Goal: Transaction & Acquisition: Download file/media

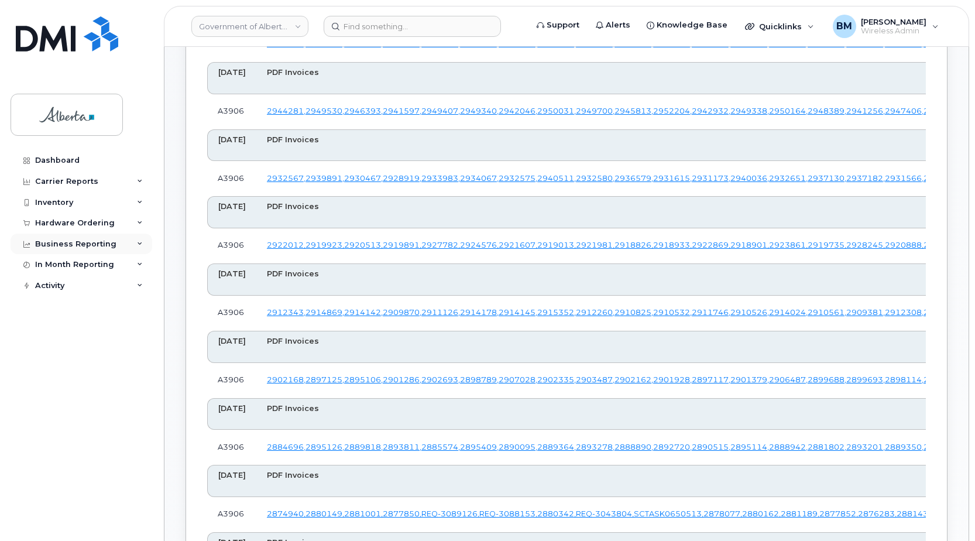
scroll to position [430, 0]
click at [62, 163] on div "Dashboard" at bounding box center [57, 160] width 44 height 9
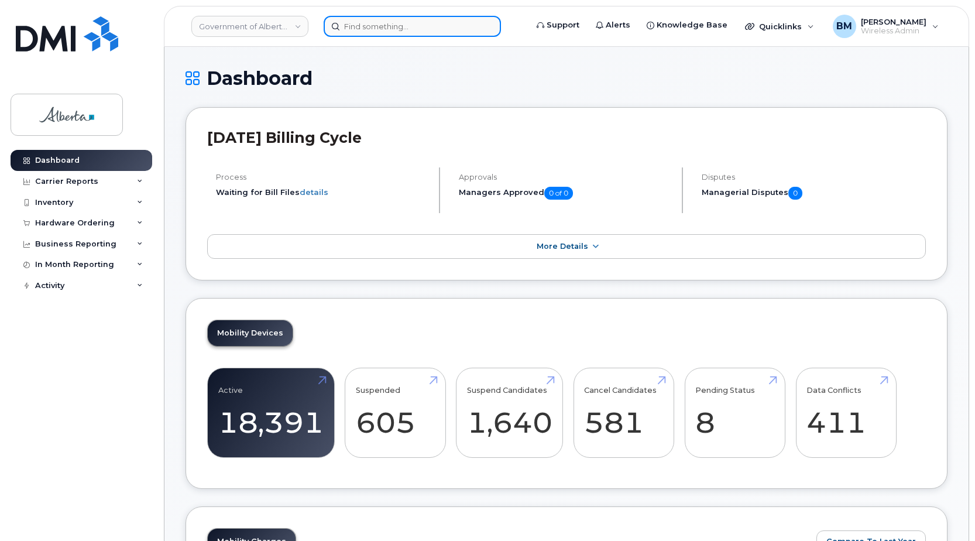
click at [410, 29] on input at bounding box center [412, 26] width 177 height 21
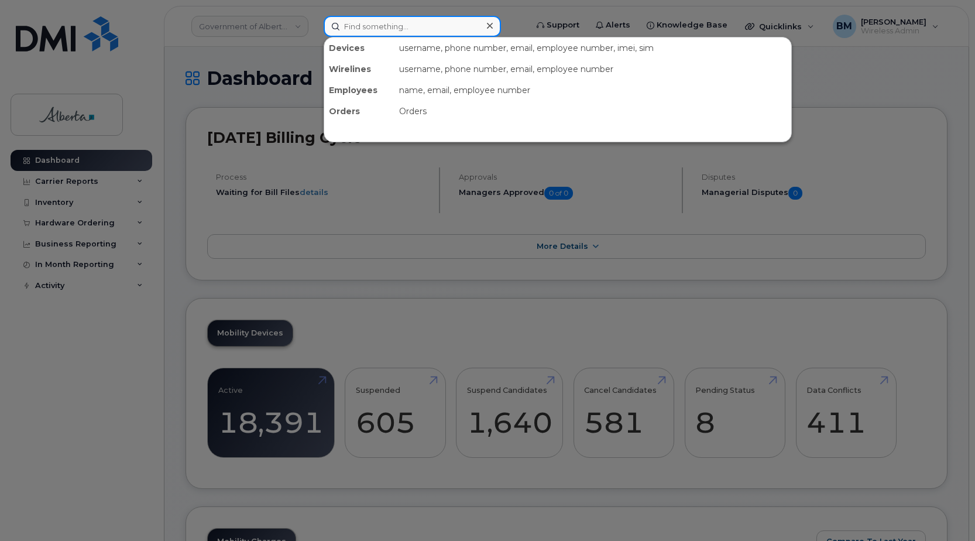
paste input "Sally Nydokus"
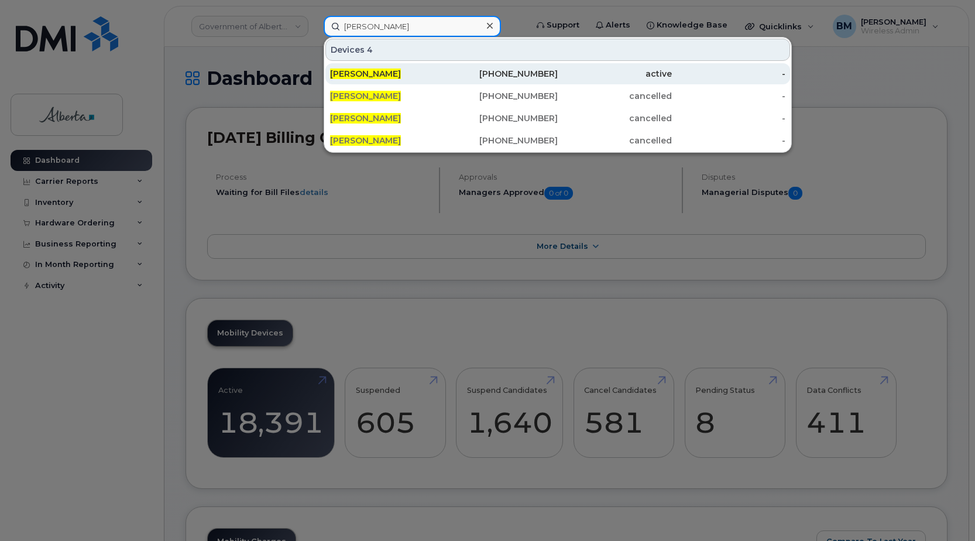
type input "Sally Nydokus"
click at [361, 70] on span "Sally Nydokus" at bounding box center [365, 73] width 71 height 11
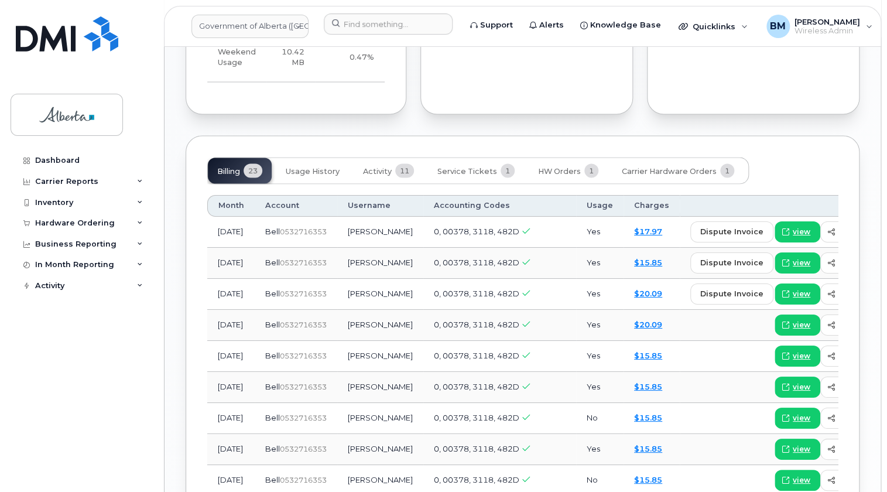
scroll to position [904, 0]
click at [667, 167] on span "Carrier Hardware Orders" at bounding box center [669, 171] width 95 height 9
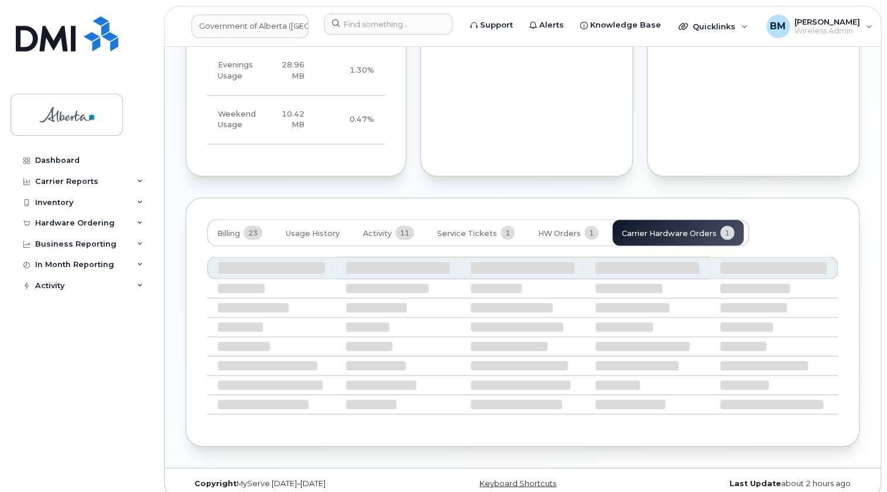
scroll to position [761, 0]
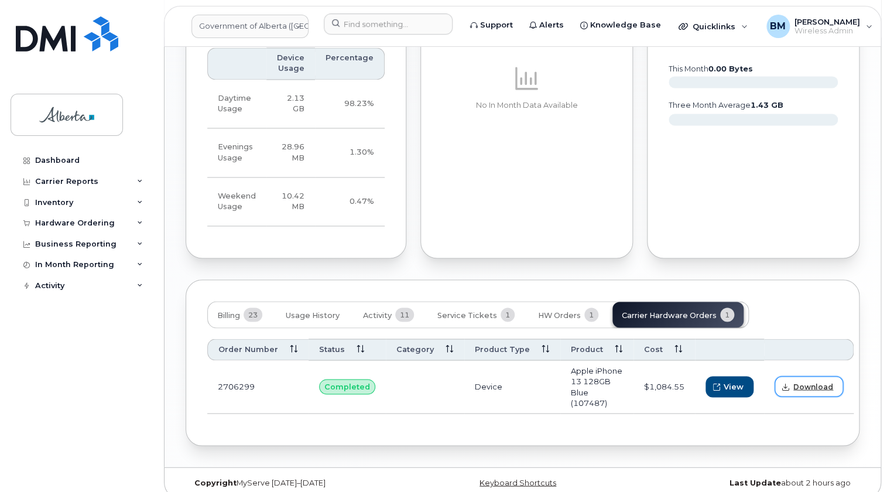
click at [804, 381] on span "Download" at bounding box center [813, 386] width 40 height 11
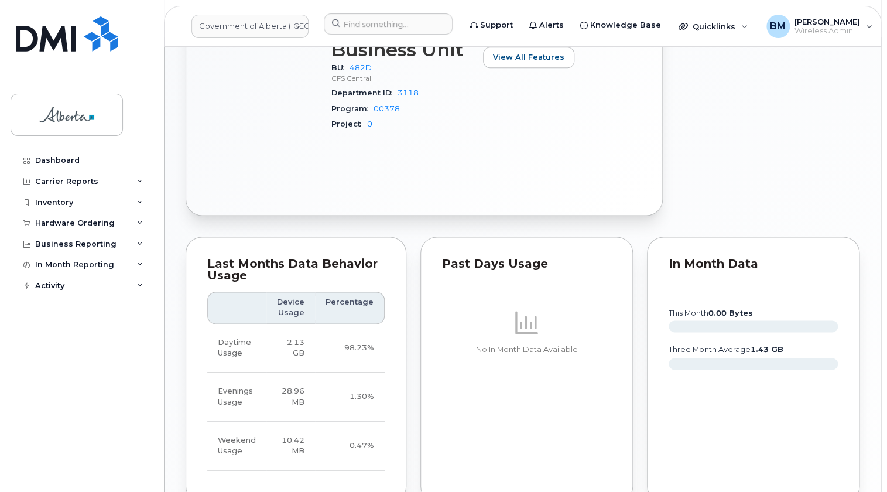
scroll to position [495, 0]
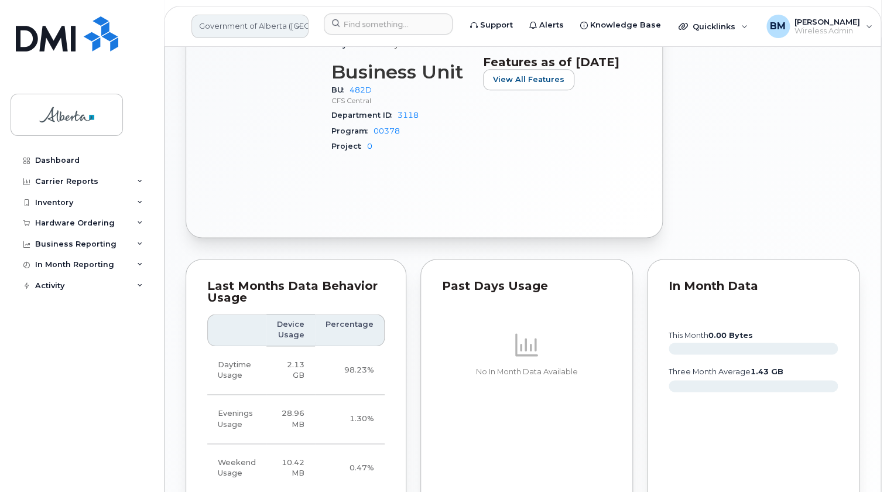
click at [265, 20] on link "Government of Alberta (GOA)" at bounding box center [249, 26] width 117 height 23
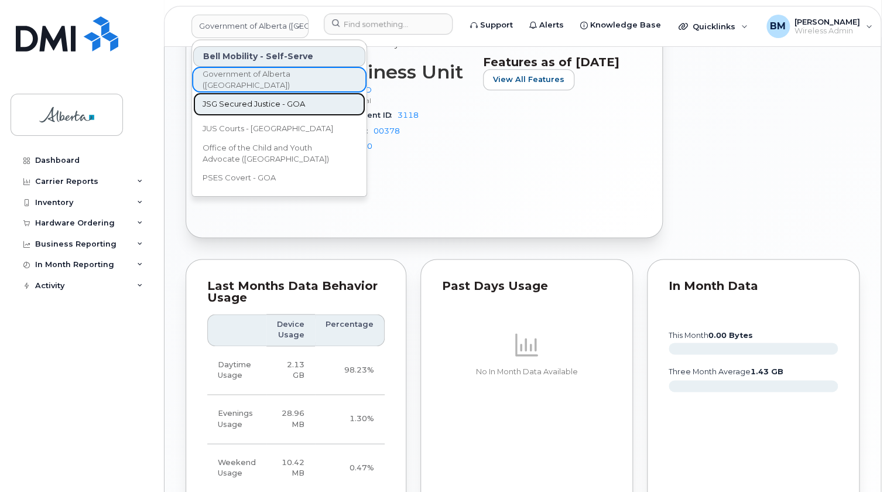
click at [268, 106] on span "JSG Secured Justice - GOA" at bounding box center [254, 104] width 102 height 12
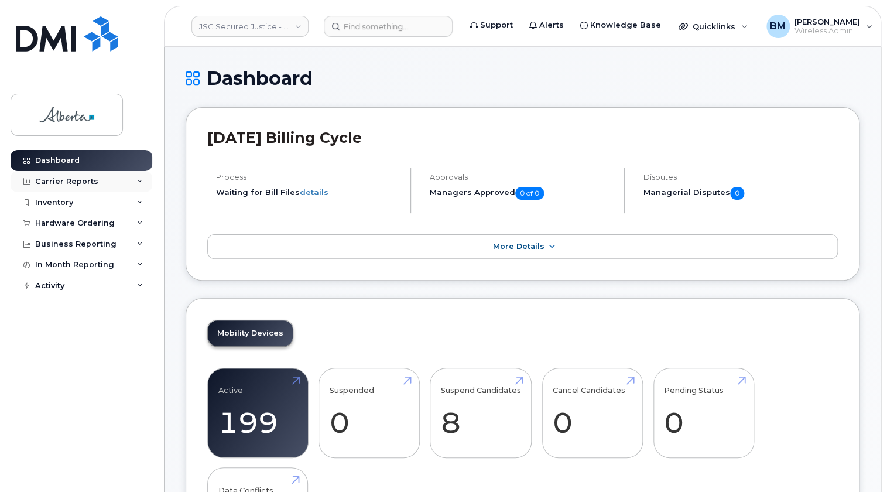
click at [77, 175] on div "Carrier Reports" at bounding box center [82, 181] width 142 height 21
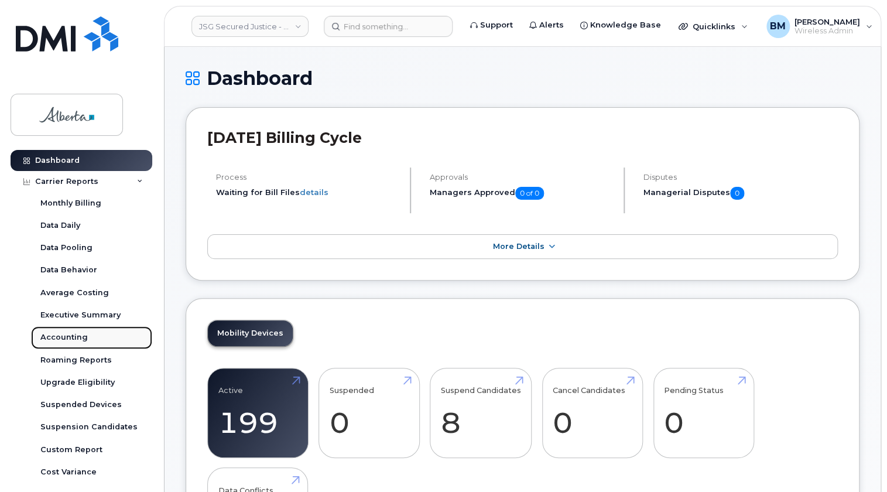
click at [64, 337] on div "Accounting" at bounding box center [63, 337] width 47 height 11
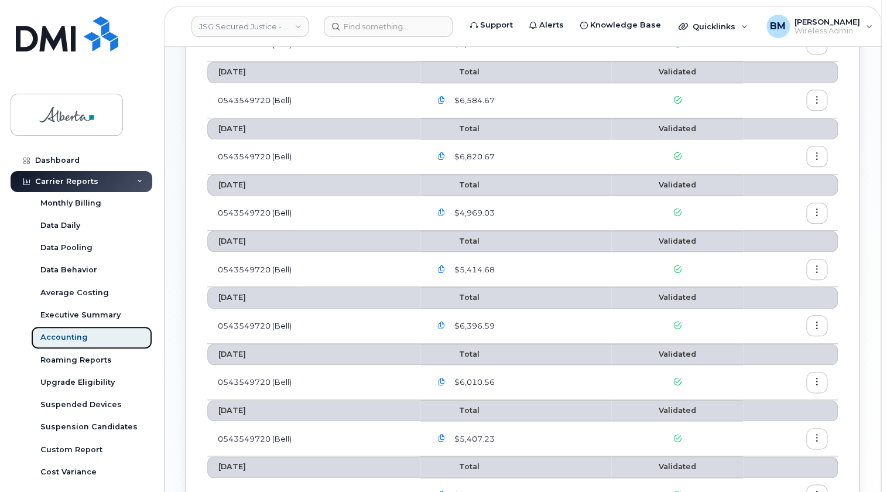
scroll to position [490, 0]
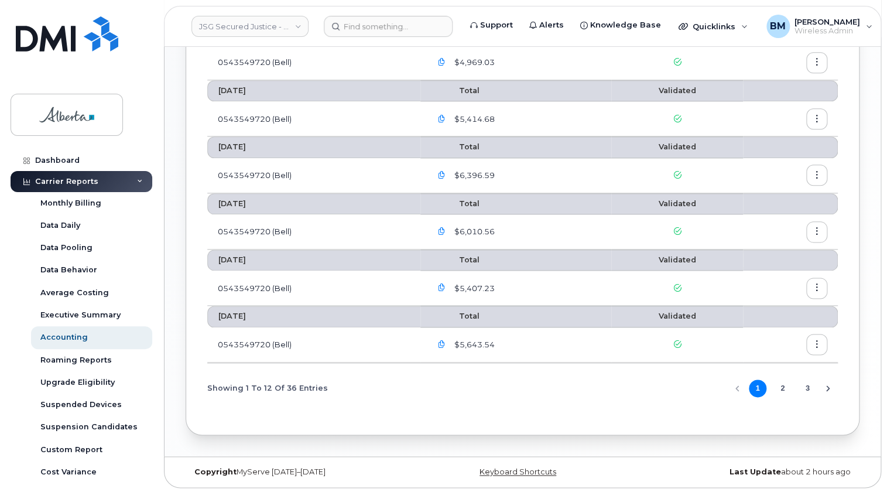
click at [825, 386] on icon "Next Page" at bounding box center [827, 387] width 9 height 9
click at [679, 345] on link "2" at bounding box center [676, 344] width 5 height 9
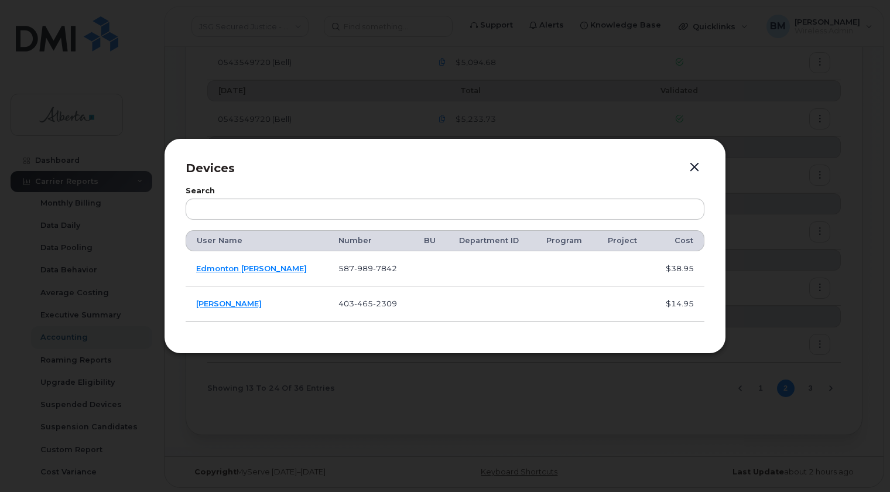
click at [694, 170] on button "button" at bounding box center [695, 167] width 18 height 16
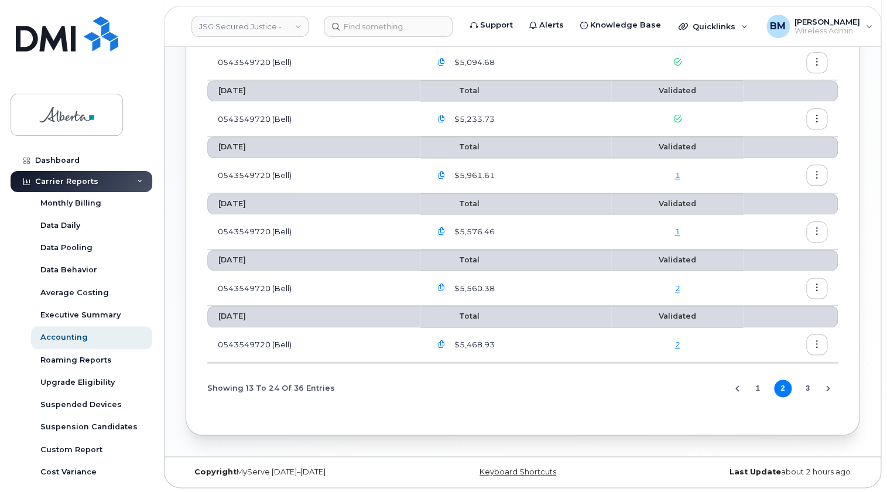
click at [815, 342] on icon "button" at bounding box center [817, 345] width 8 height 8
click at [776, 391] on span "Download" at bounding box center [764, 390] width 46 height 11
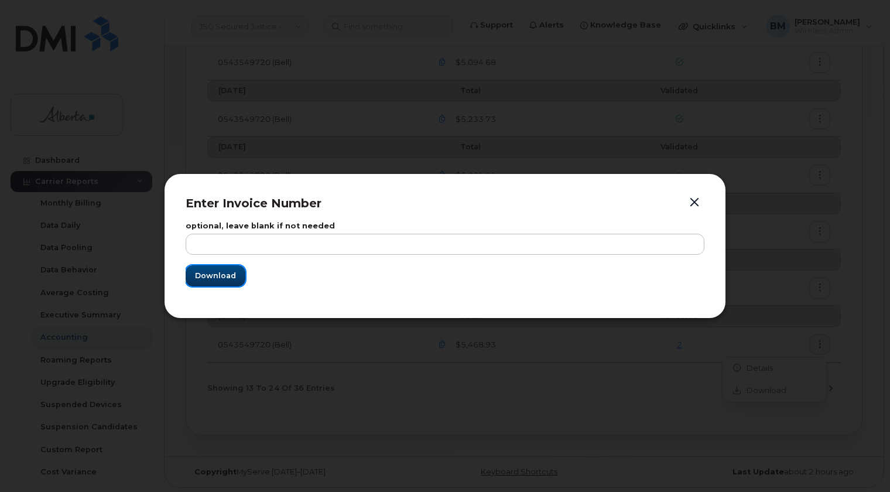
click at [218, 276] on span "Download" at bounding box center [215, 275] width 41 height 11
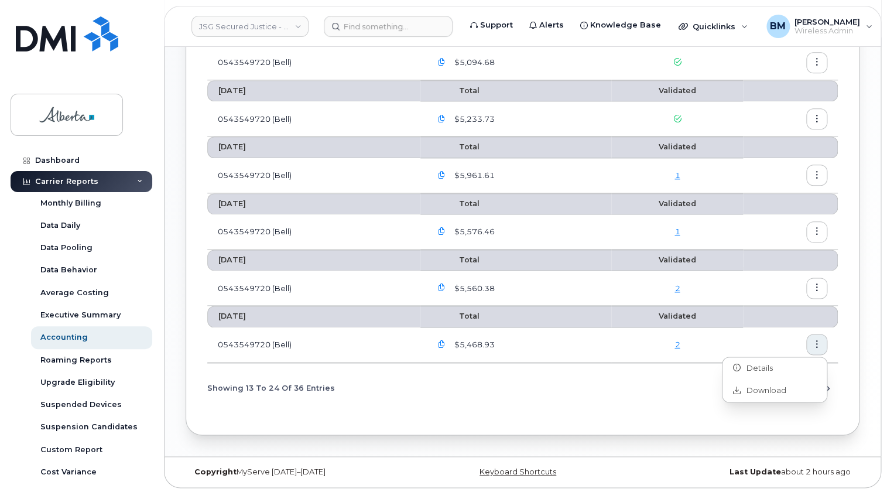
click at [817, 282] on button "button" at bounding box center [816, 287] width 21 height 21
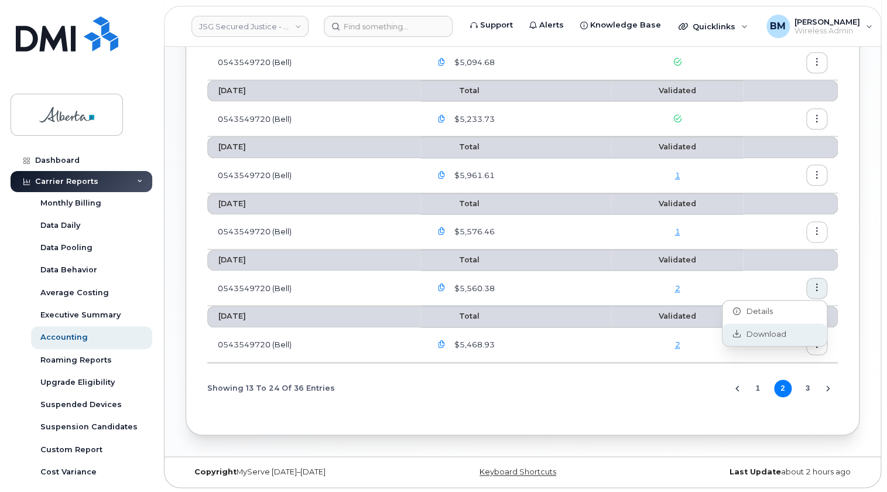
click at [769, 334] on span "Download" at bounding box center [764, 334] width 46 height 11
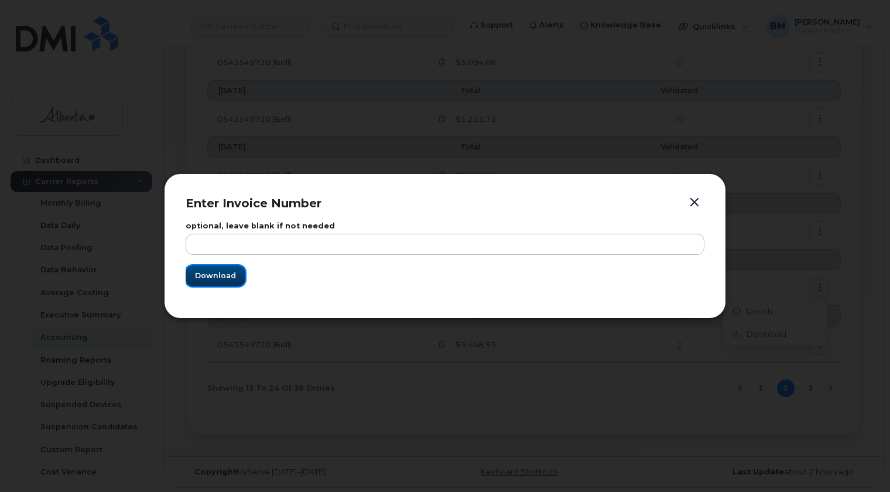
click at [194, 280] on button "Download" at bounding box center [216, 275] width 60 height 21
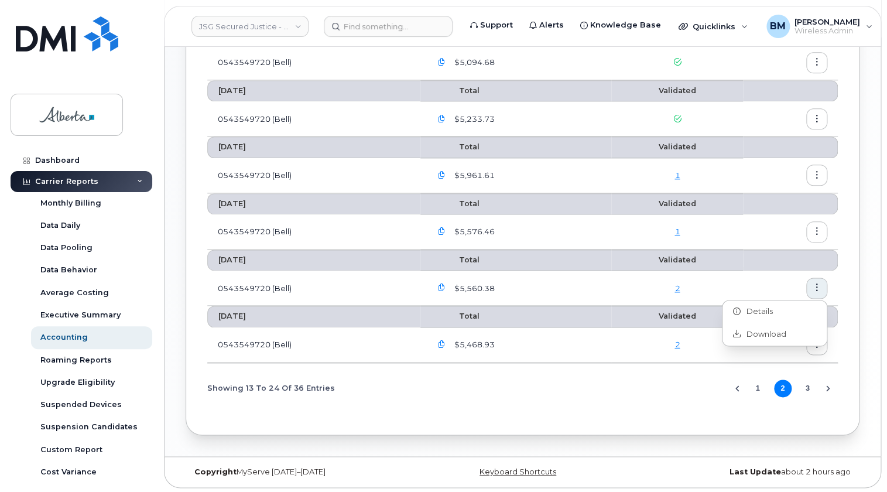
click at [817, 234] on icon "button" at bounding box center [817, 232] width 8 height 8
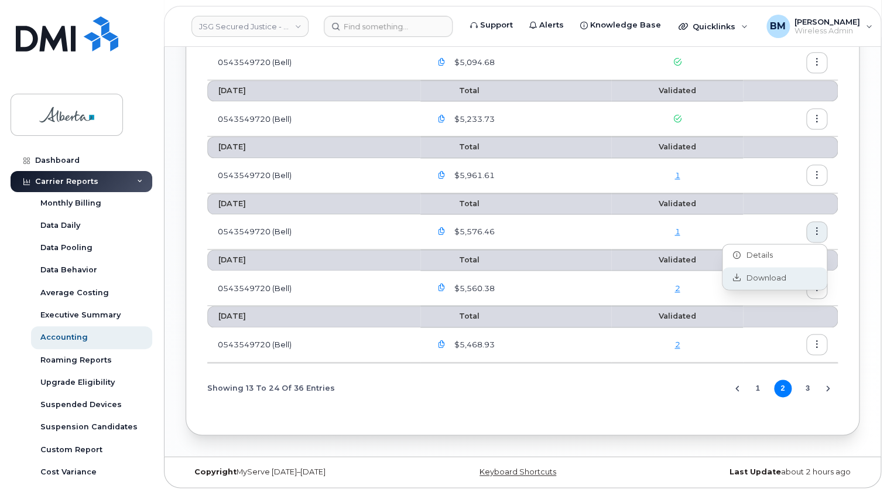
click at [770, 279] on span "Download" at bounding box center [764, 278] width 46 height 11
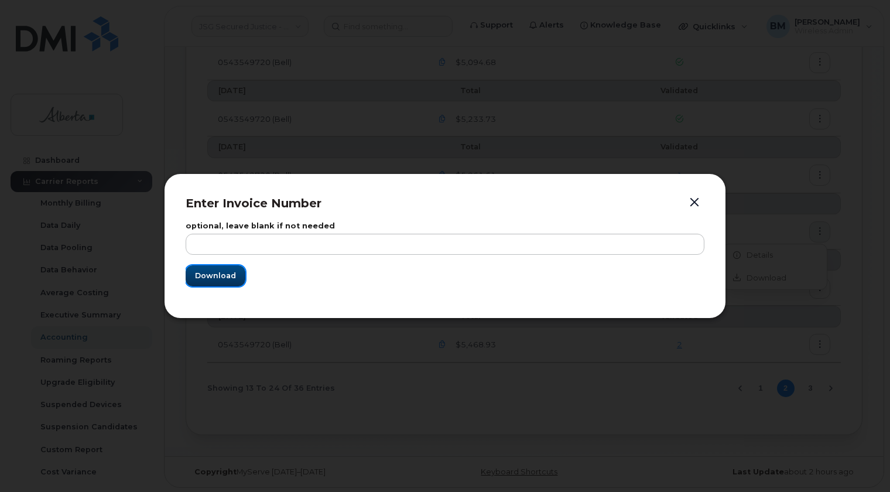
click at [222, 275] on span "Download" at bounding box center [215, 275] width 41 height 11
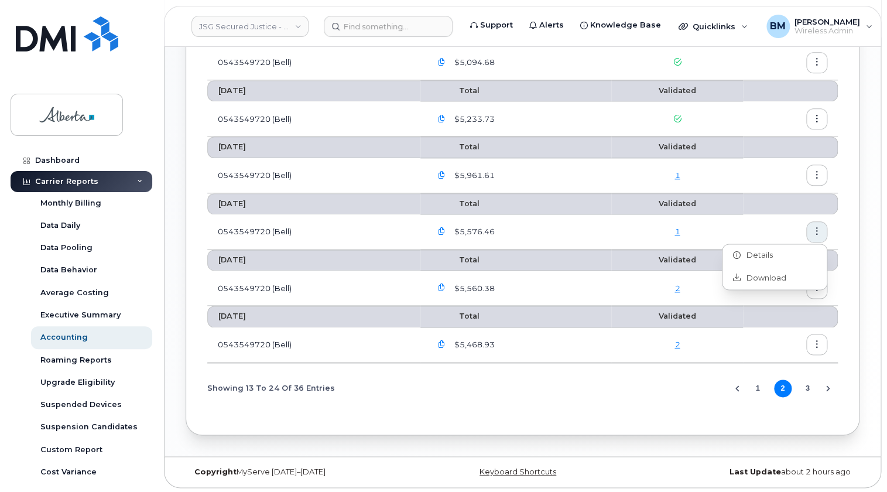
click at [817, 172] on icon "button" at bounding box center [817, 176] width 8 height 8
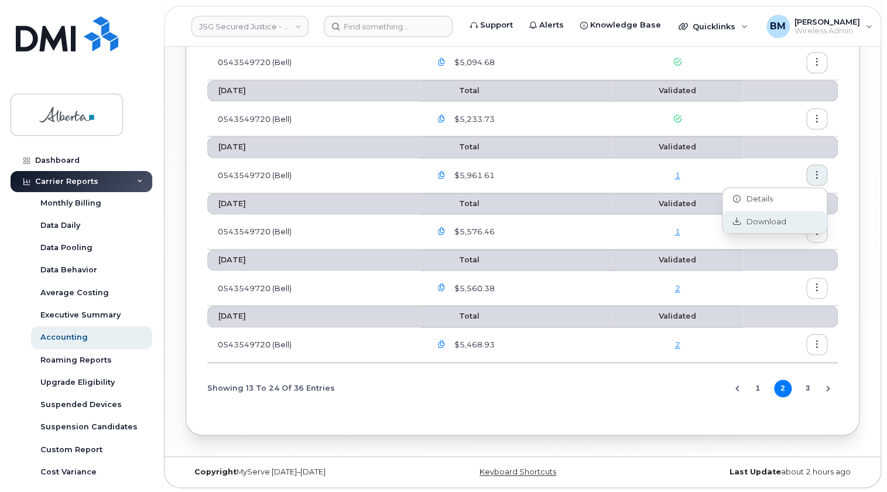
click at [753, 221] on span "Download" at bounding box center [764, 222] width 46 height 11
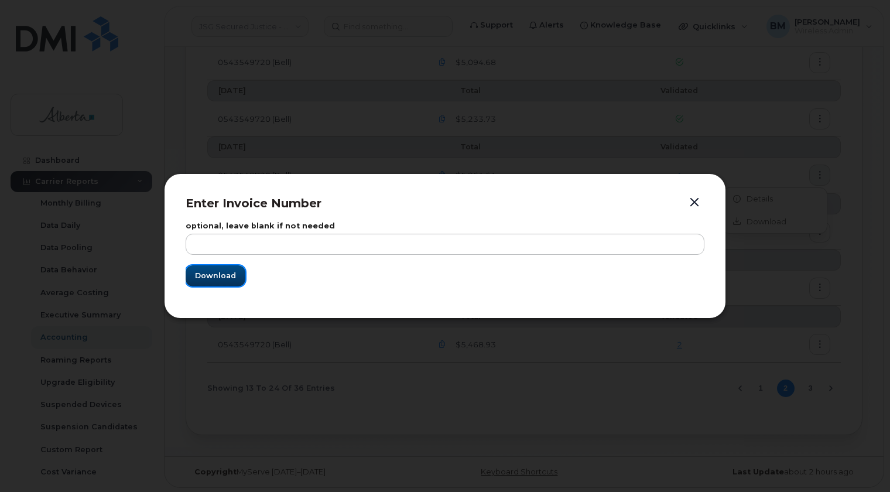
click at [213, 275] on span "Download" at bounding box center [215, 275] width 41 height 11
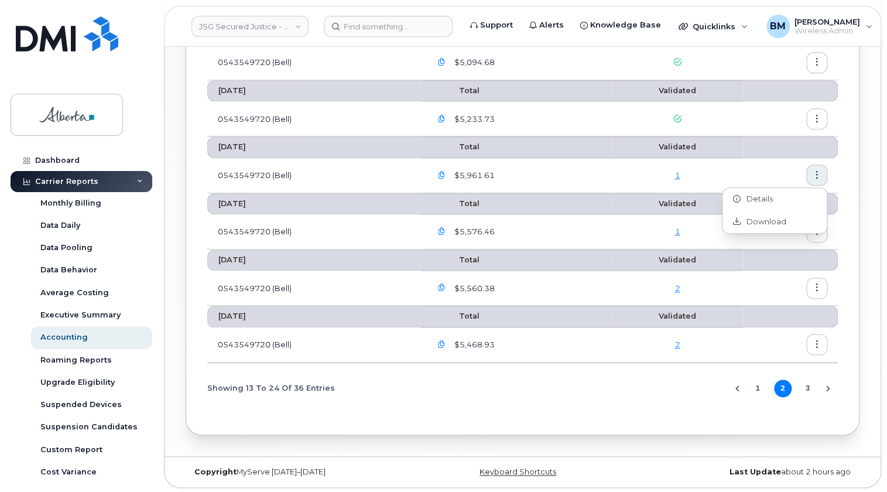
click at [441, 341] on icon "button" at bounding box center [442, 345] width 8 height 8
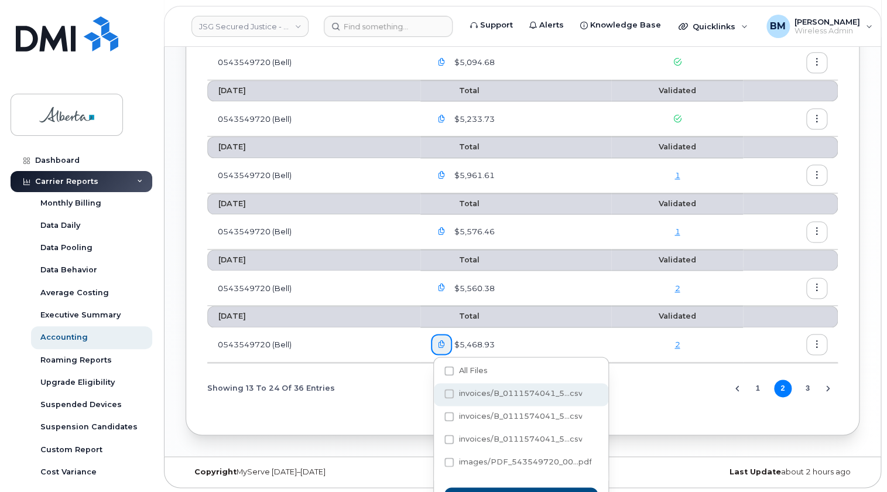
click at [447, 391] on span at bounding box center [448, 393] width 9 height 9
click at [436, 391] on input "invoices/B_0111574041_5...csv" at bounding box center [433, 394] width 6 height 6
checkbox input "true"
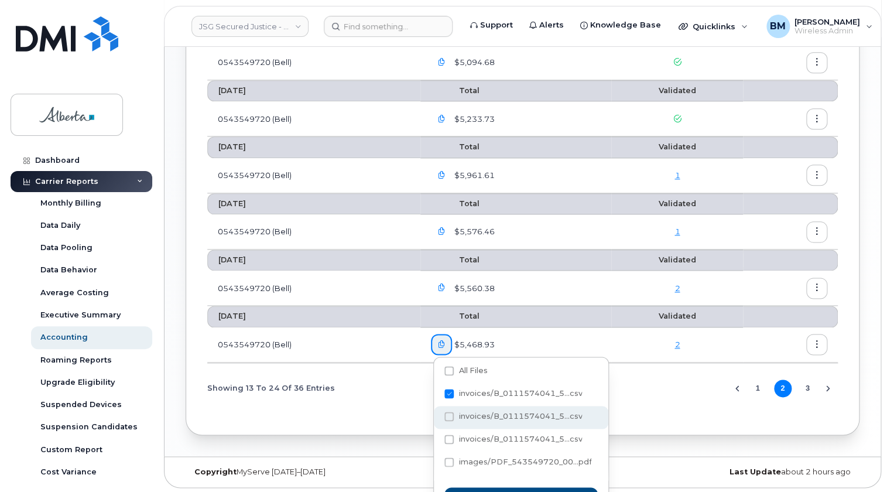
click at [451, 416] on span at bounding box center [448, 416] width 9 height 9
click at [436, 416] on input "invoices/B_0111574041_5...csv" at bounding box center [433, 417] width 6 height 6
checkbox input "true"
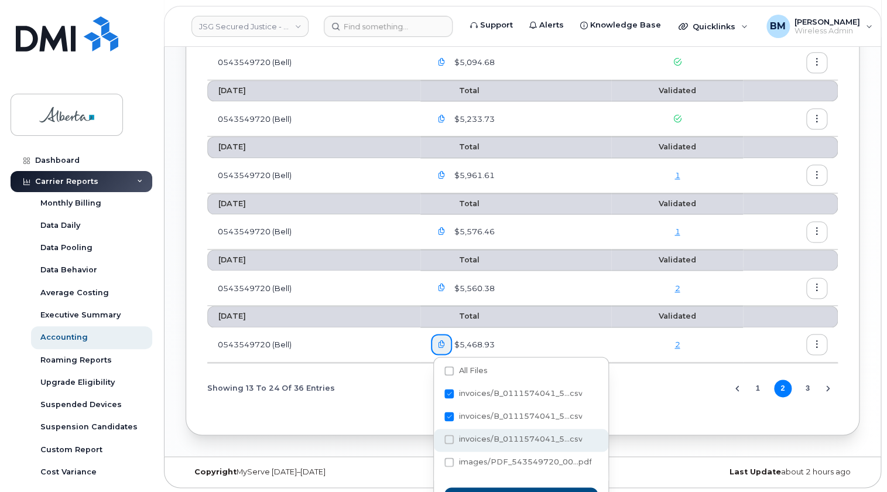
click at [447, 439] on span at bounding box center [448, 438] width 9 height 9
click at [436, 439] on input "invoices/B_0111574041_5...csv" at bounding box center [433, 440] width 6 height 6
checkbox input "true"
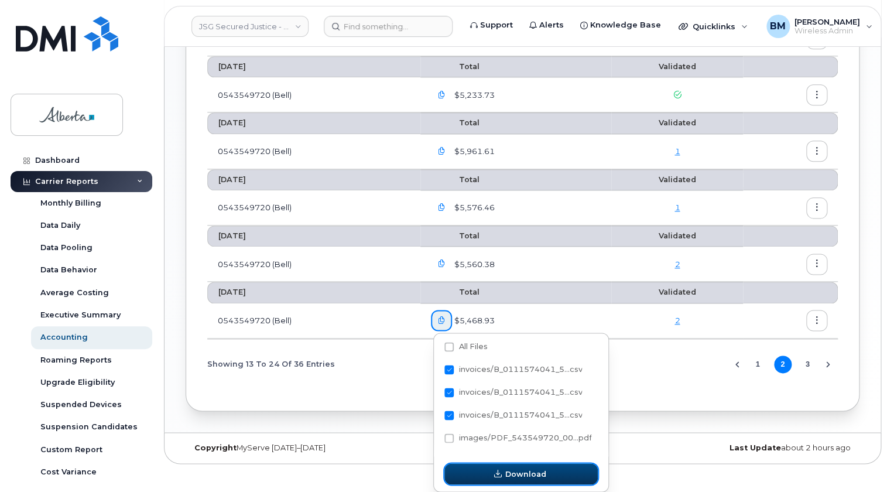
click at [479, 477] on button "Download" at bounding box center [520, 473] width 153 height 21
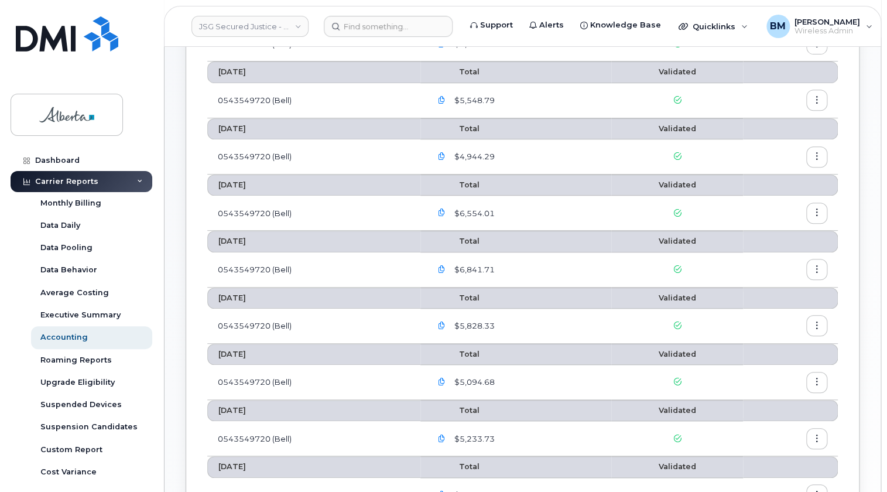
scroll to position [0, 0]
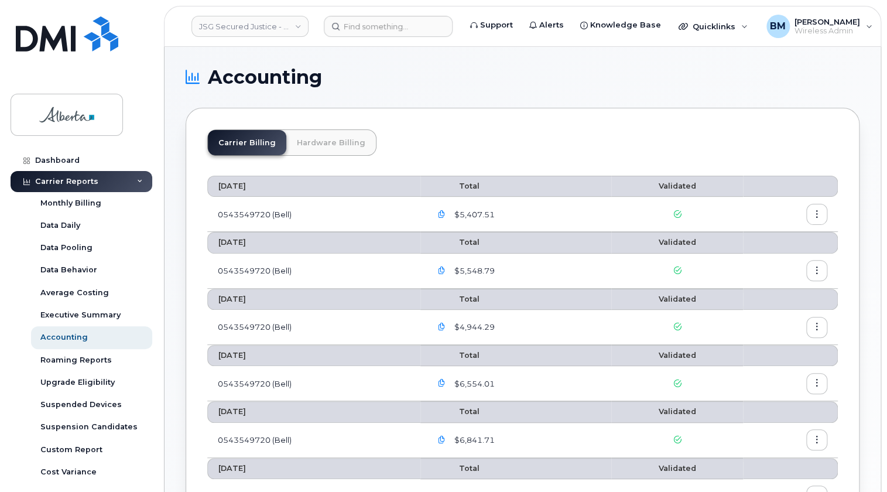
click at [330, 143] on link "Hardware Billing" at bounding box center [331, 142] width 90 height 25
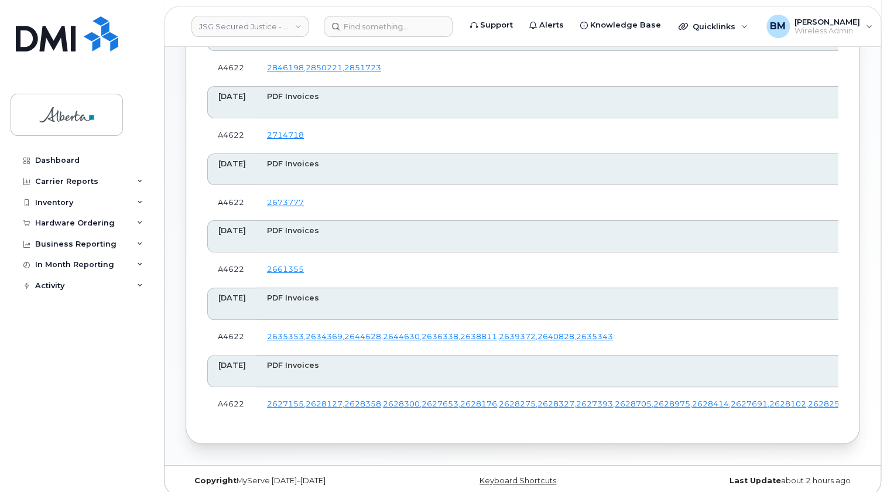
scroll to position [166, 0]
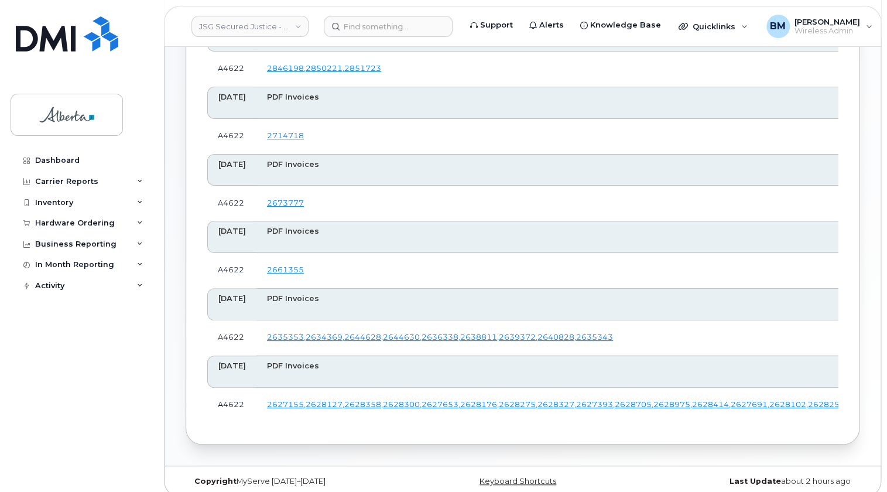
scroll to position [112, 0]
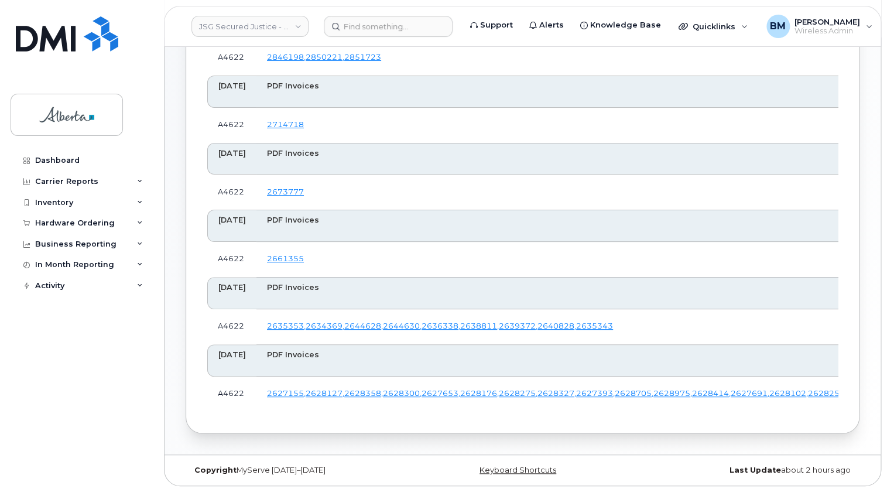
scroll to position [166, 0]
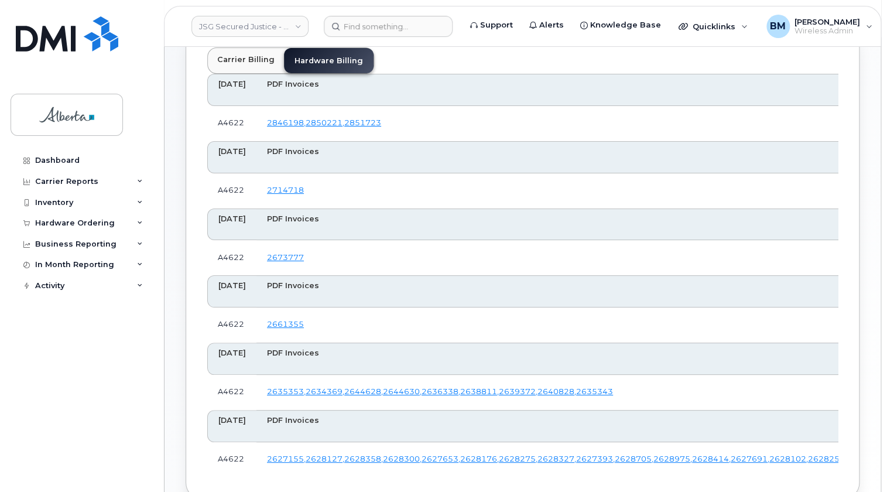
scroll to position [59, 0]
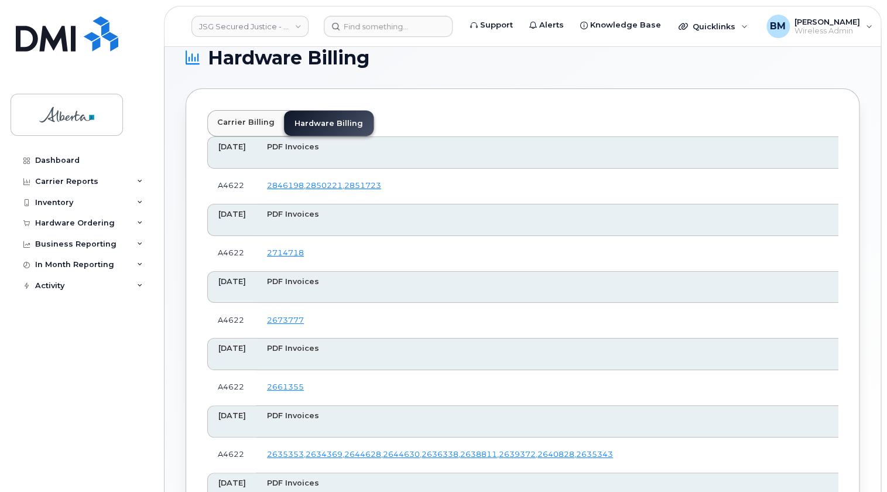
scroll to position [0, 0]
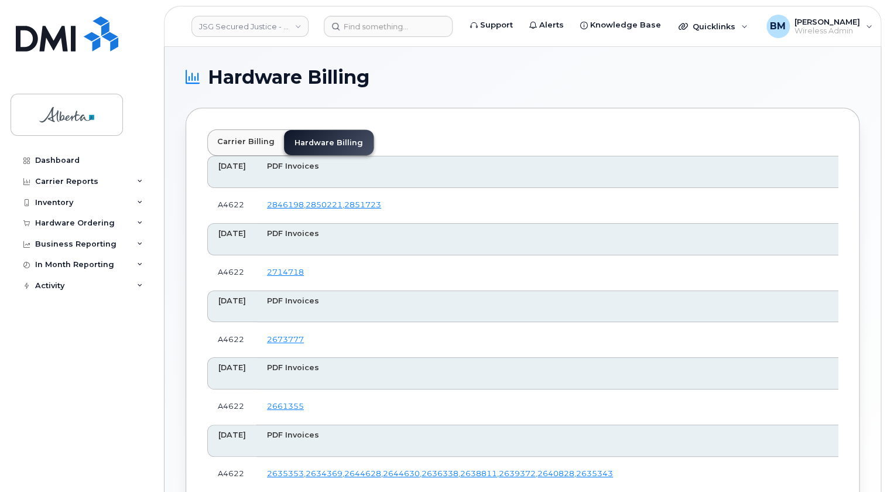
click at [304, 272] on link "2714718" at bounding box center [285, 272] width 37 height 9
click at [496, 123] on div "Carrier Billing Hardware Billing Customize Filter Refresh Export June 2024 PDF …" at bounding box center [523, 344] width 674 height 473
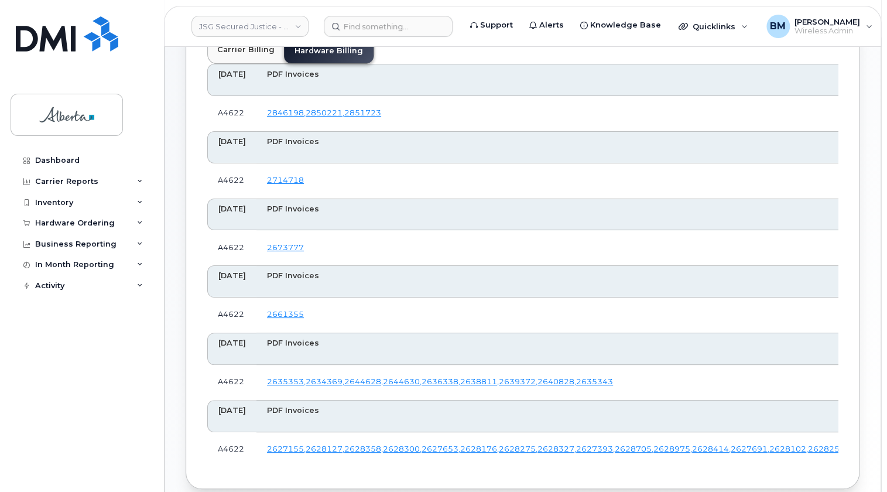
scroll to position [106, 0]
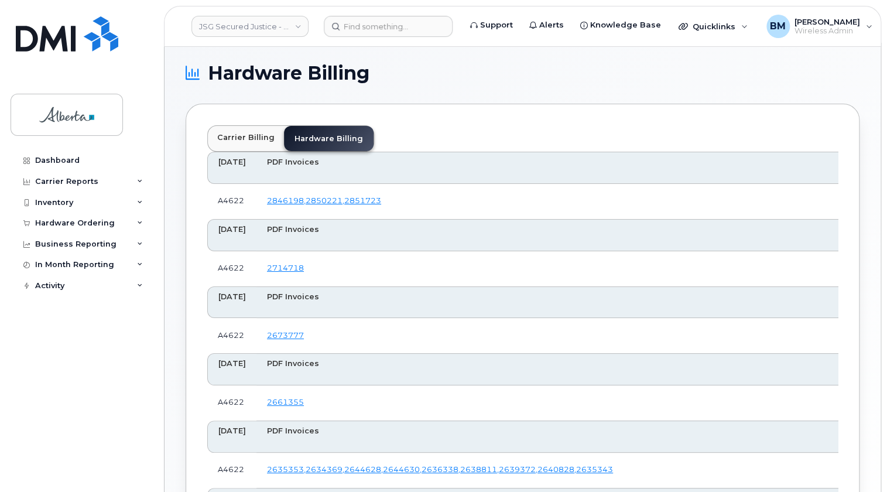
scroll to position [0, 0]
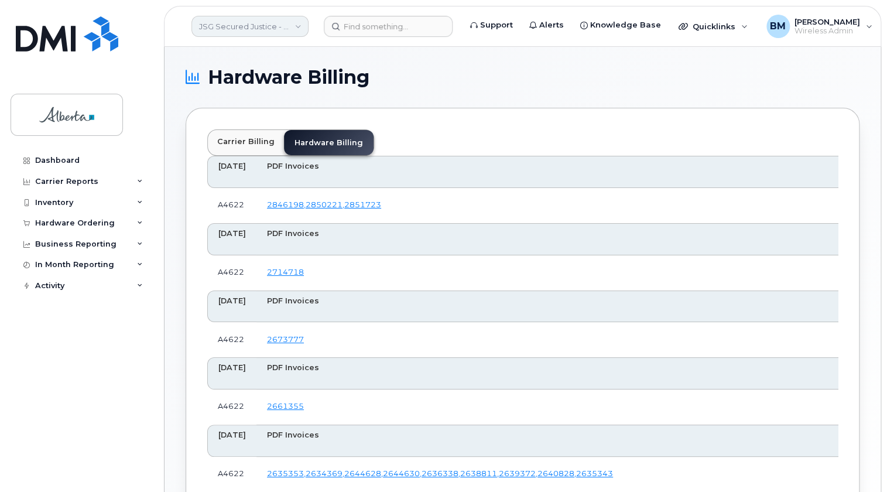
click at [290, 25] on link "JSG Secured Justice - GOA" at bounding box center [249, 26] width 117 height 21
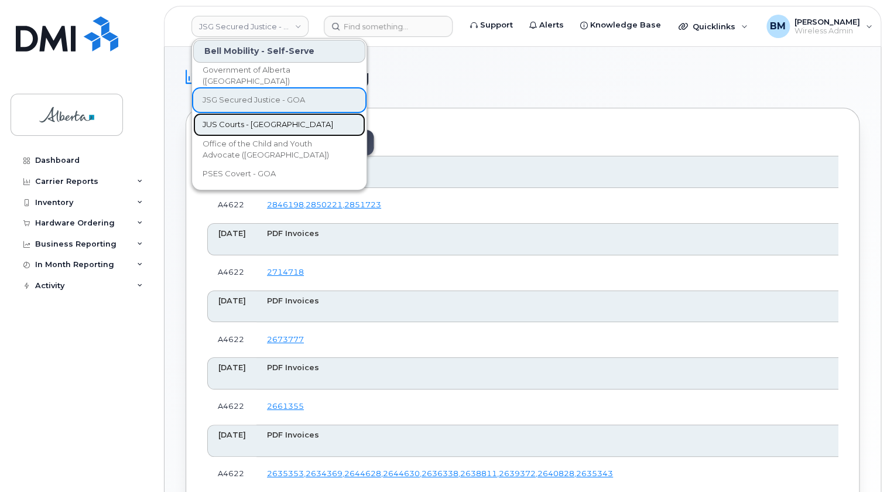
click at [251, 121] on span "JUS Courts - [GEOGRAPHIC_DATA]" at bounding box center [268, 125] width 131 height 12
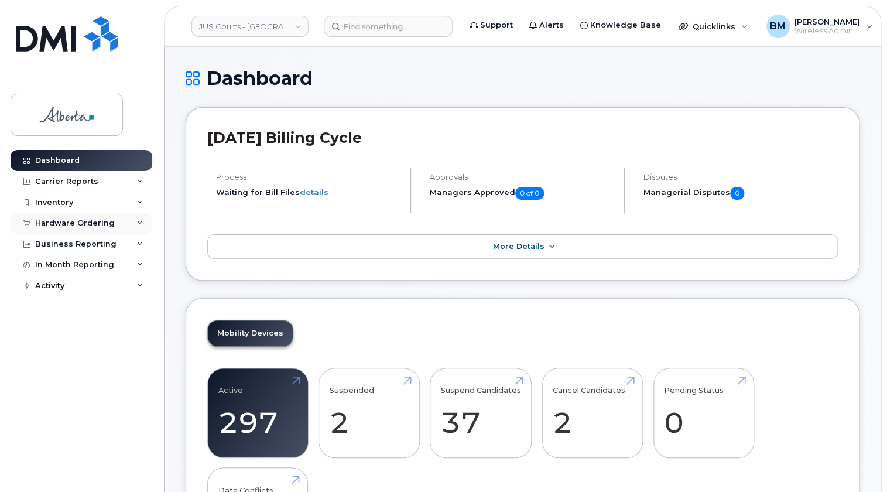
click at [97, 221] on div "Hardware Ordering" at bounding box center [75, 222] width 80 height 9
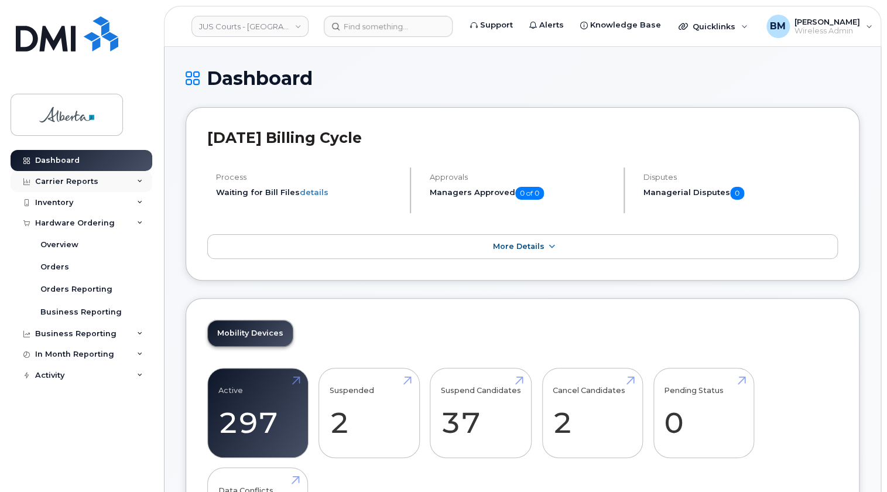
click at [73, 177] on div "Carrier Reports" at bounding box center [66, 181] width 63 height 9
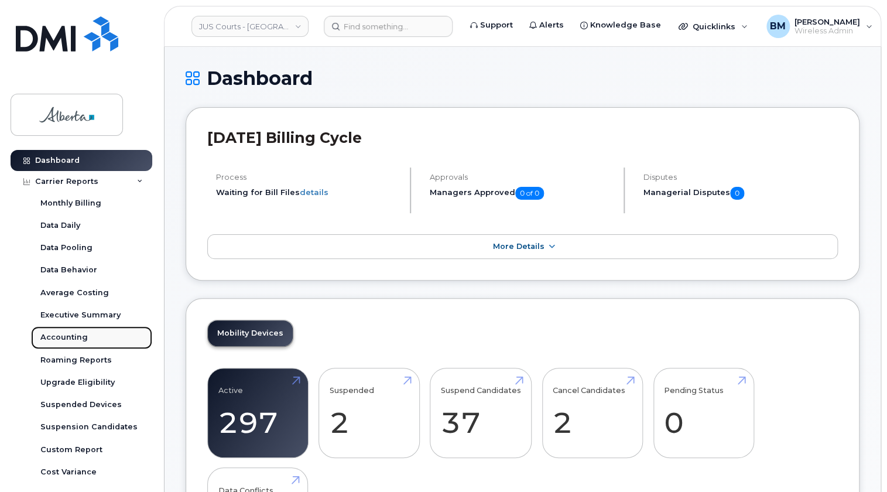
click at [70, 334] on div "Accounting" at bounding box center [63, 337] width 47 height 11
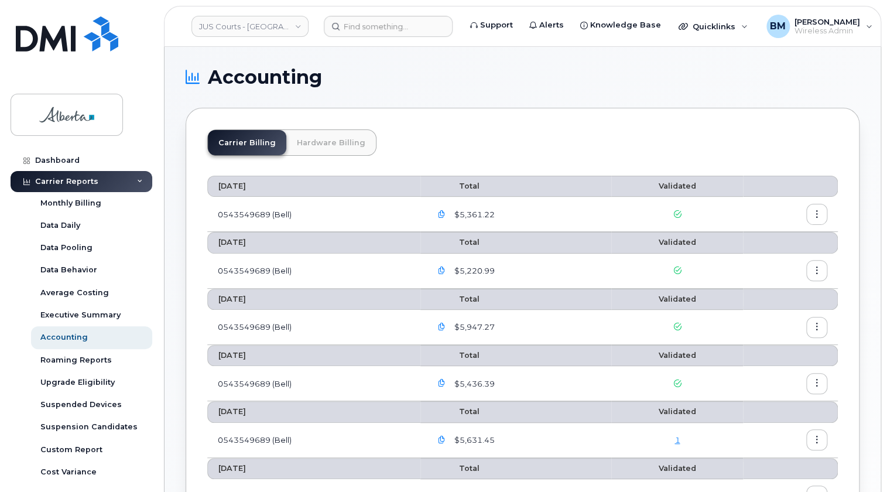
click at [324, 135] on link "Hardware Billing" at bounding box center [331, 142] width 90 height 25
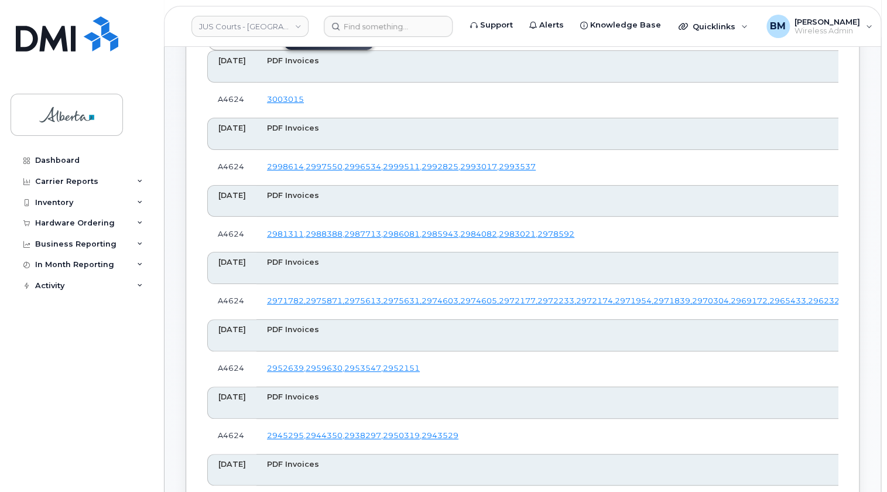
scroll to position [106, 0]
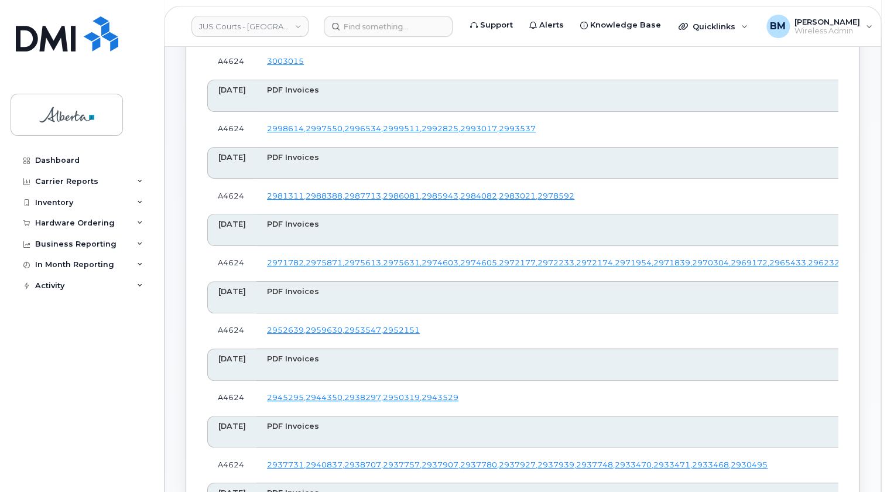
scroll to position [213, 0]
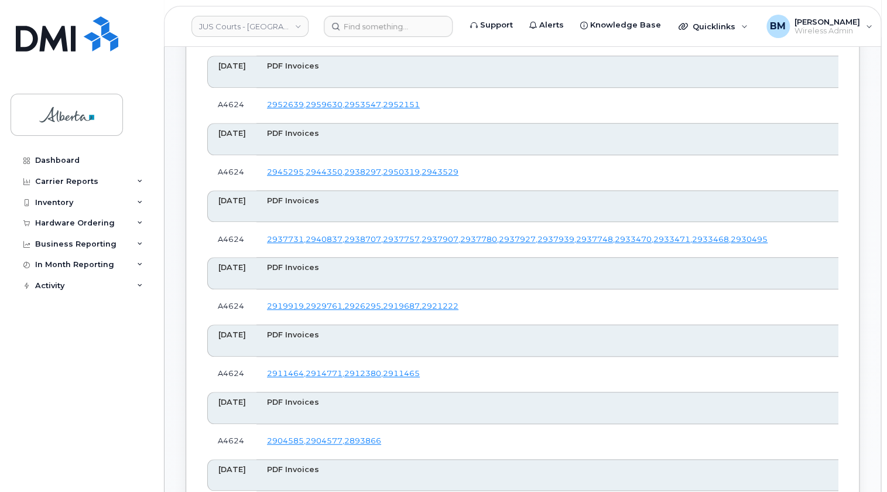
scroll to position [372, 0]
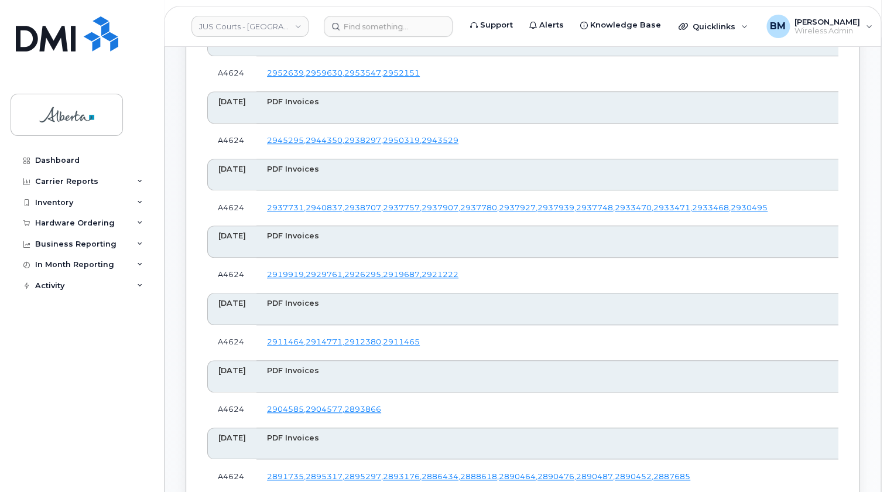
scroll to position [479, 0]
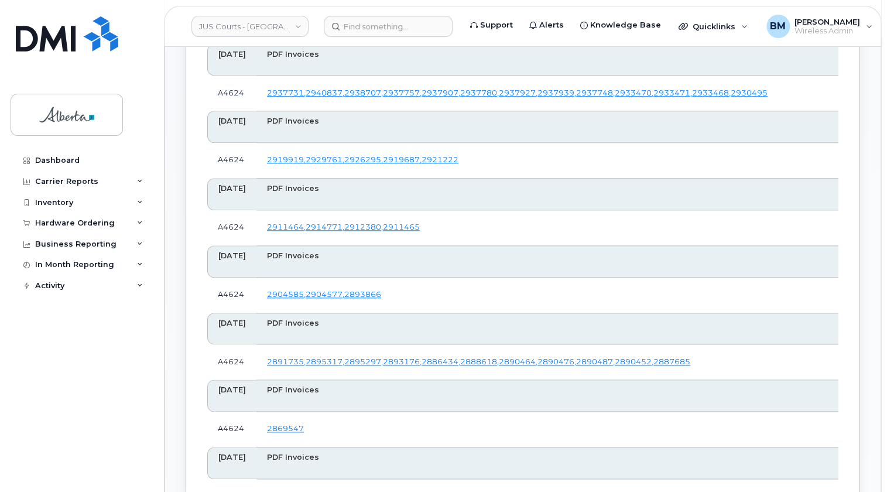
scroll to position [532, 0]
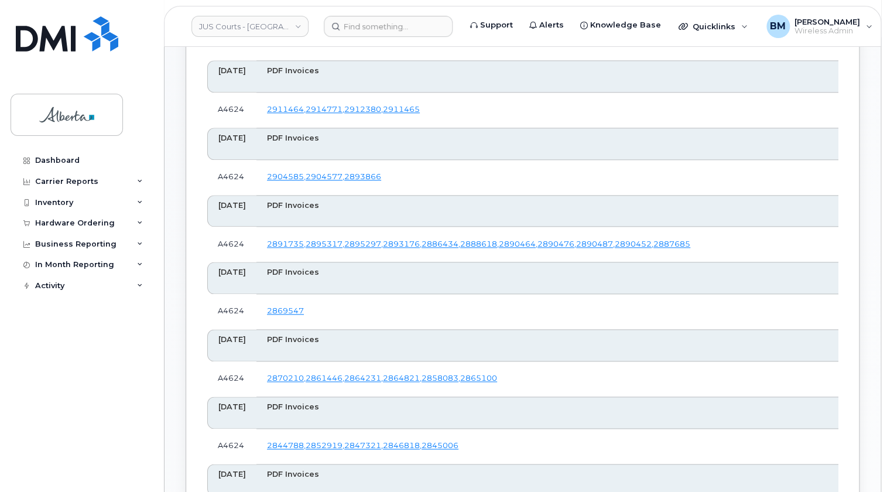
scroll to position [638, 0]
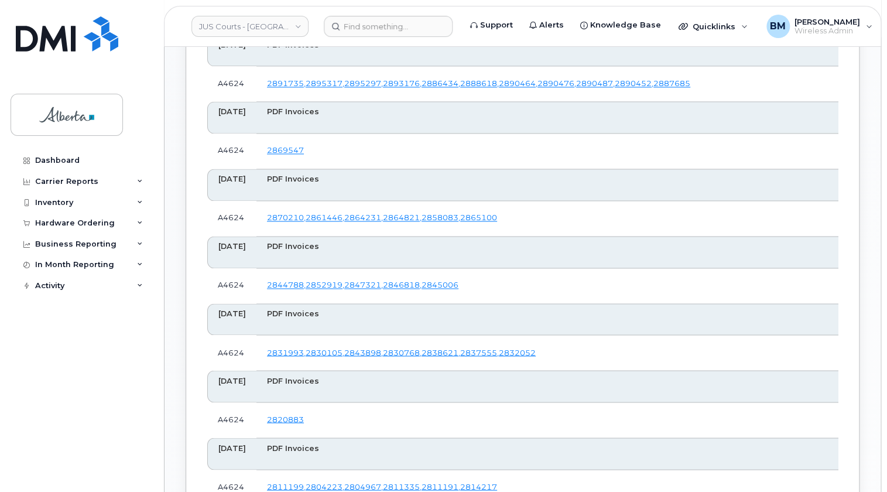
scroll to position [798, 0]
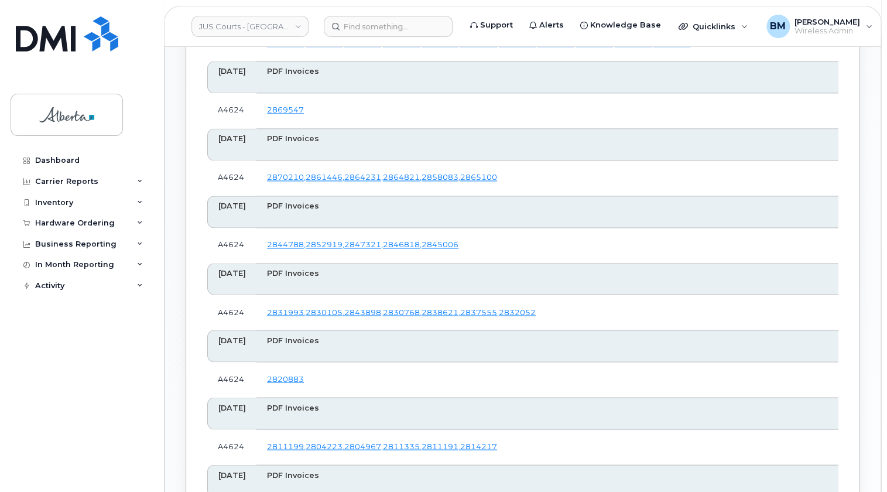
scroll to position [851, 0]
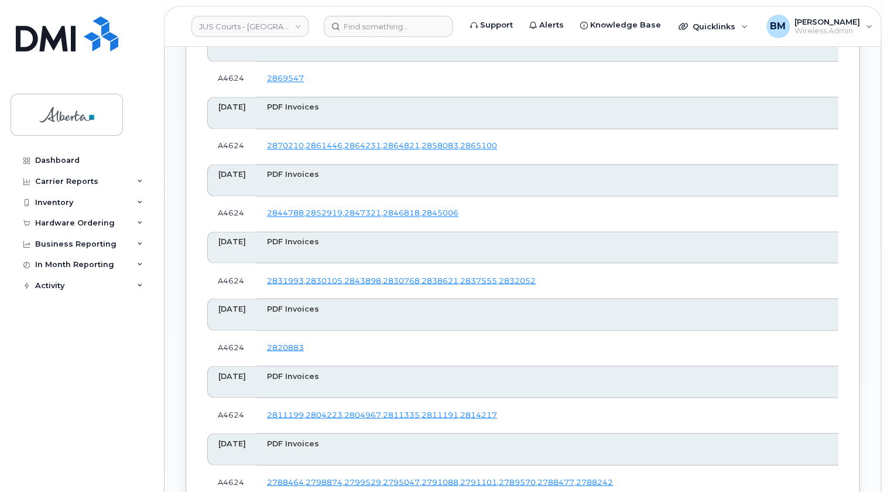
scroll to position [904, 0]
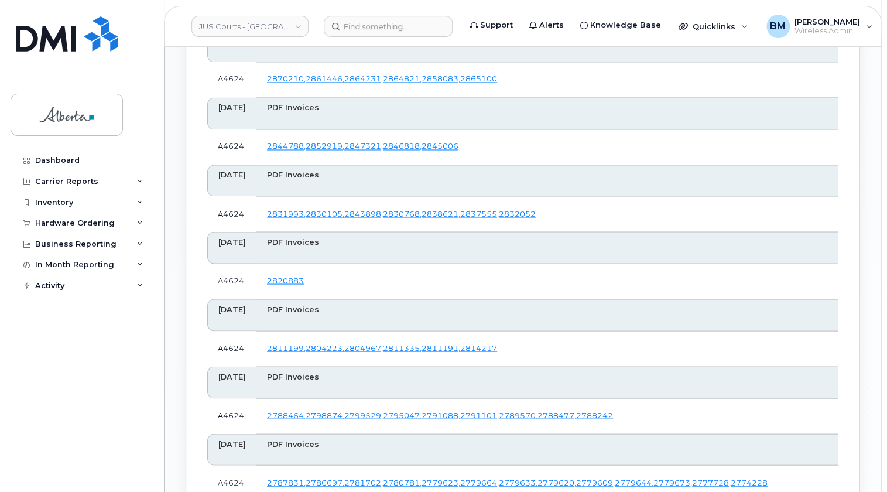
scroll to position [958, 0]
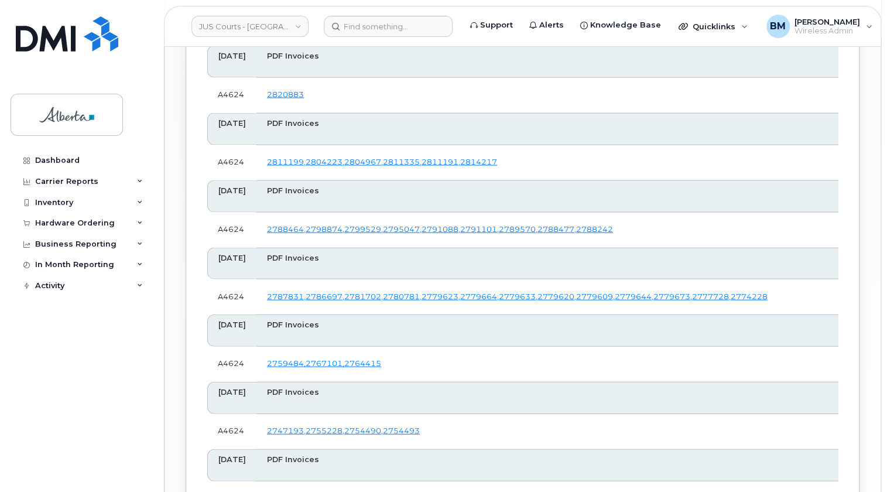
scroll to position [1171, 0]
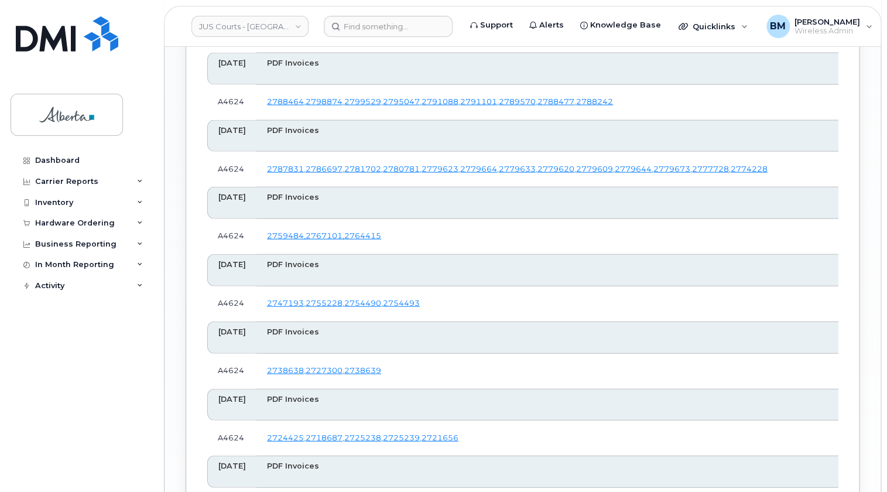
scroll to position [1277, 0]
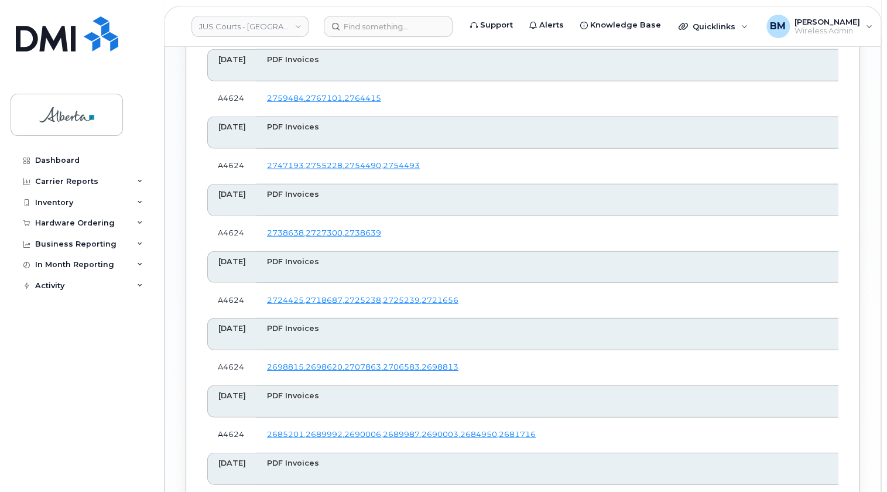
scroll to position [1383, 0]
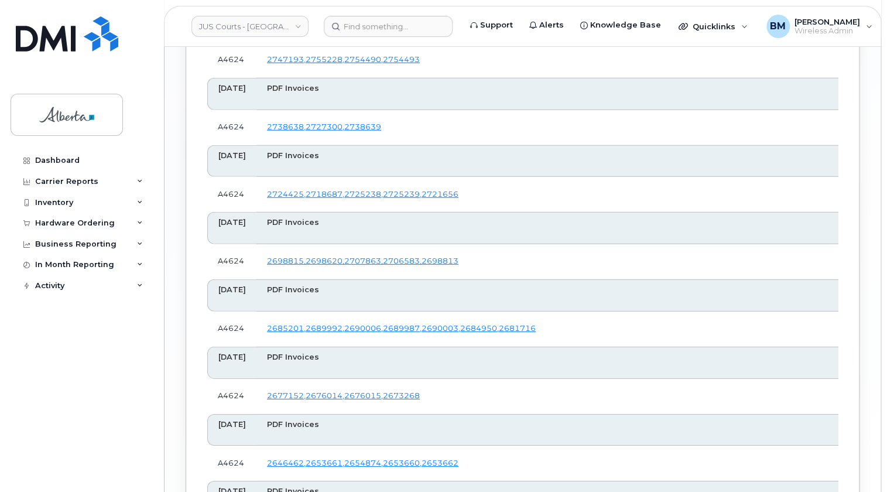
scroll to position [1490, 0]
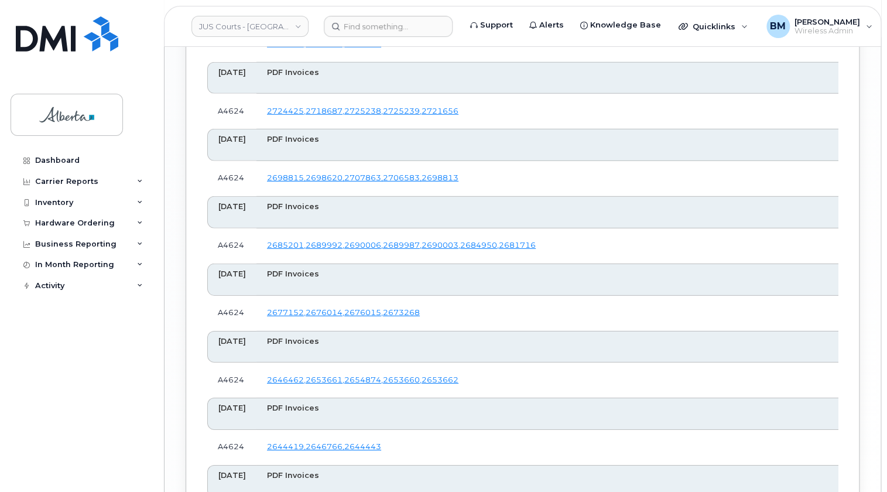
scroll to position [1596, 0]
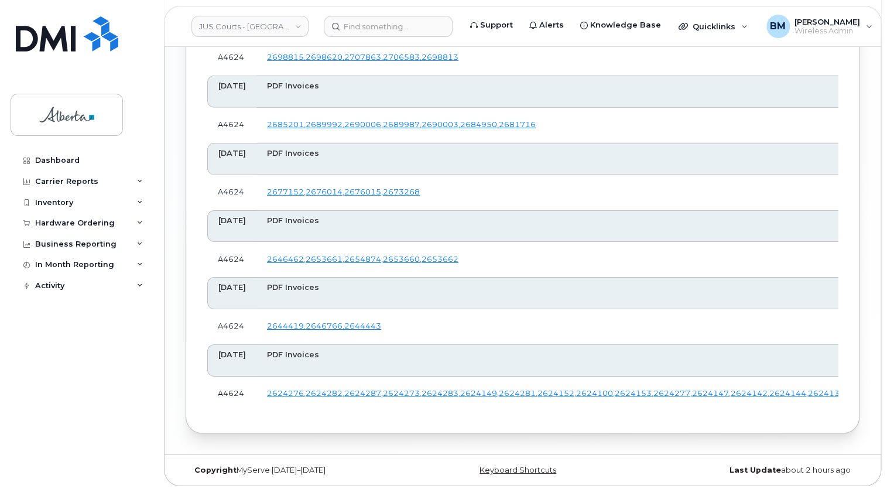
scroll to position [1703, 0]
